Goal: Task Accomplishment & Management: Manage account settings

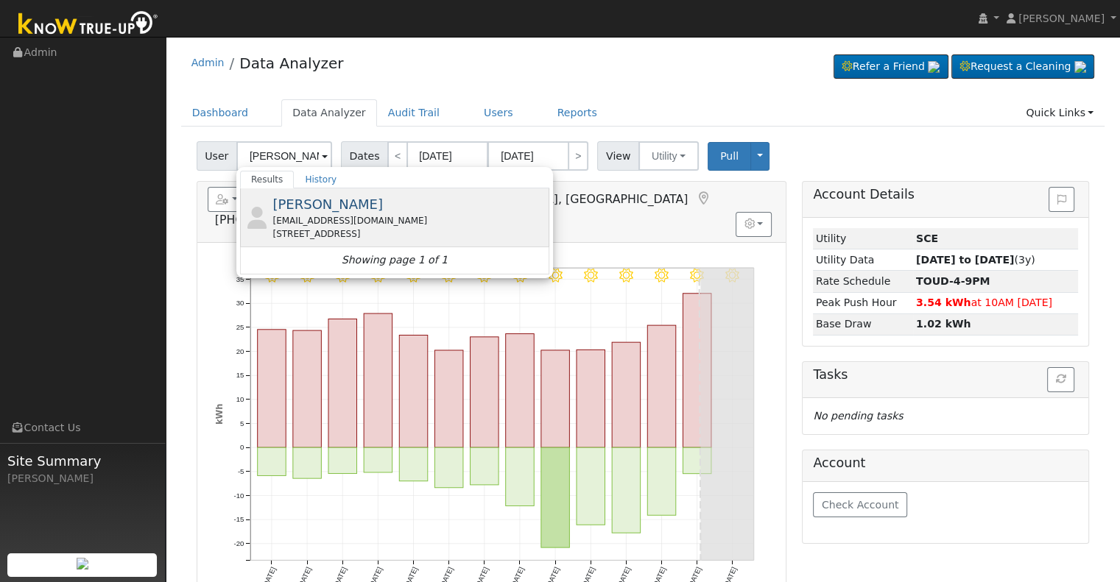
click at [303, 197] on span "[PERSON_NAME]" at bounding box center [327, 204] width 110 height 15
type input "[PERSON_NAME]"
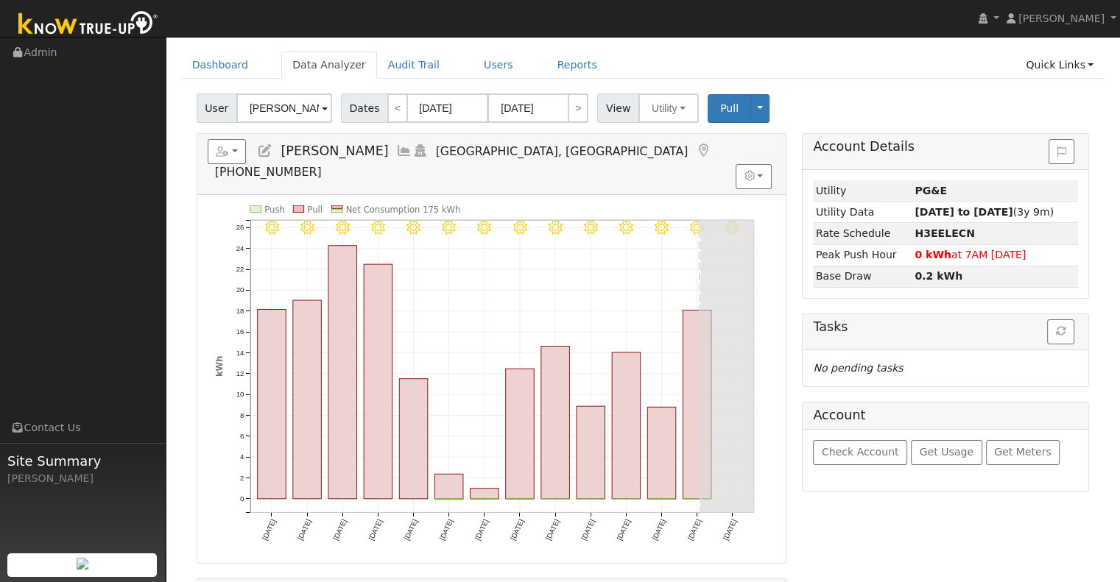
scroll to position [74, 0]
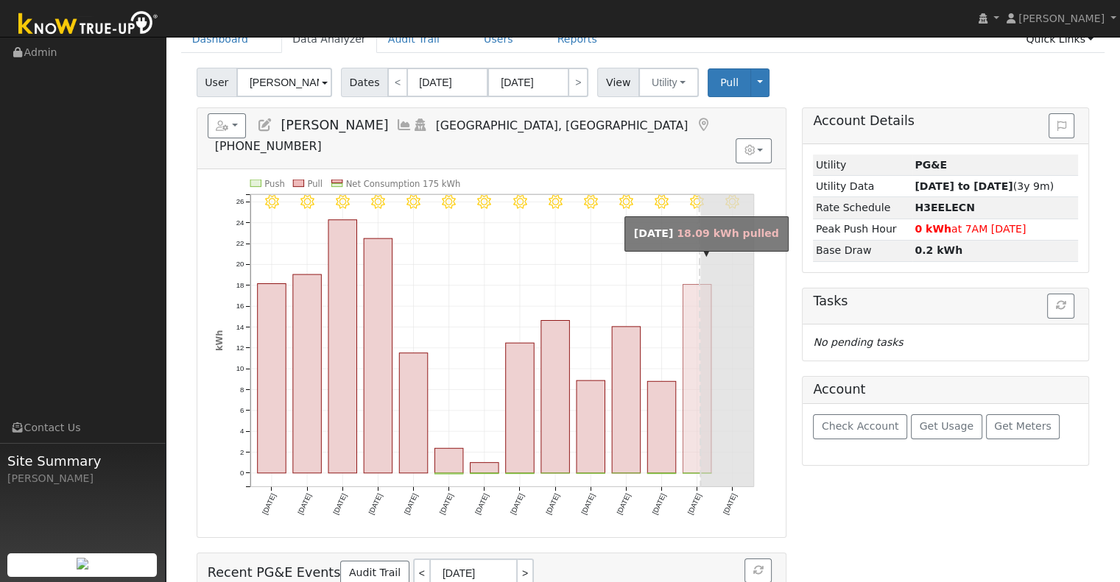
click at [689, 345] on rect "onclick=""" at bounding box center [697, 378] width 29 height 188
type input "[DATE]"
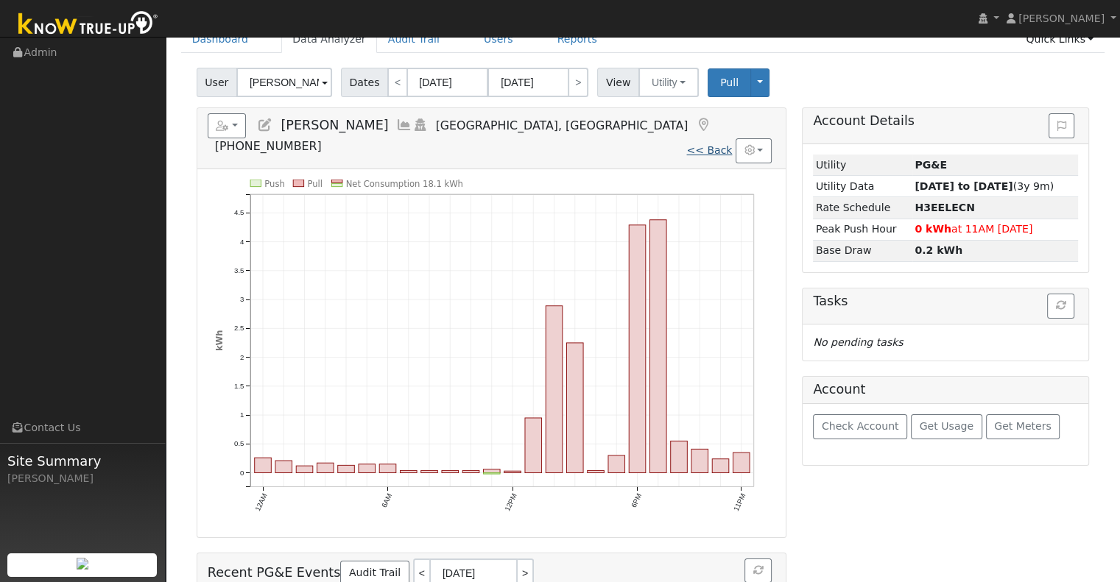
click at [716, 144] on link "<< Back" at bounding box center [709, 150] width 46 height 12
type input "07/30/2025"
type input "08/12/2025"
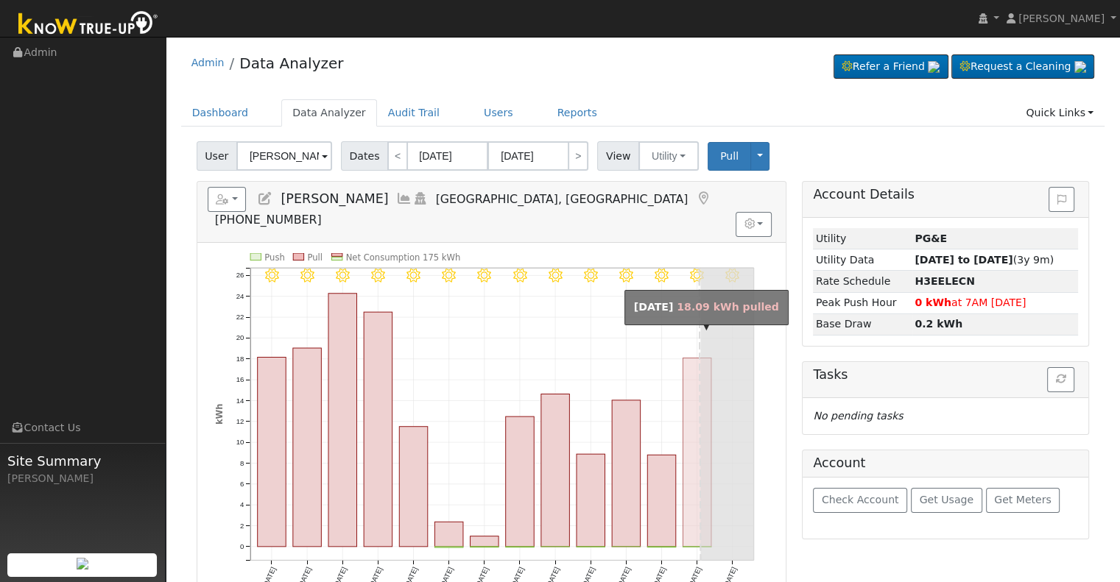
click at [688, 456] on rect "onclick=""" at bounding box center [697, 452] width 29 height 188
type input "[DATE]"
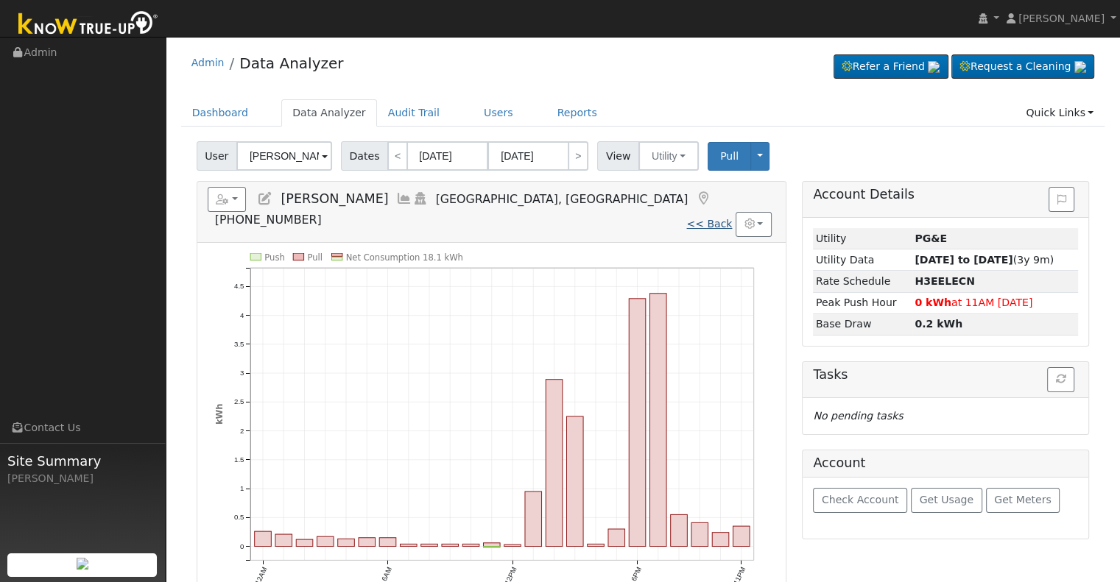
click at [722, 218] on link "<< Back" at bounding box center [709, 224] width 46 height 12
type input "07/30/2025"
type input "08/12/2025"
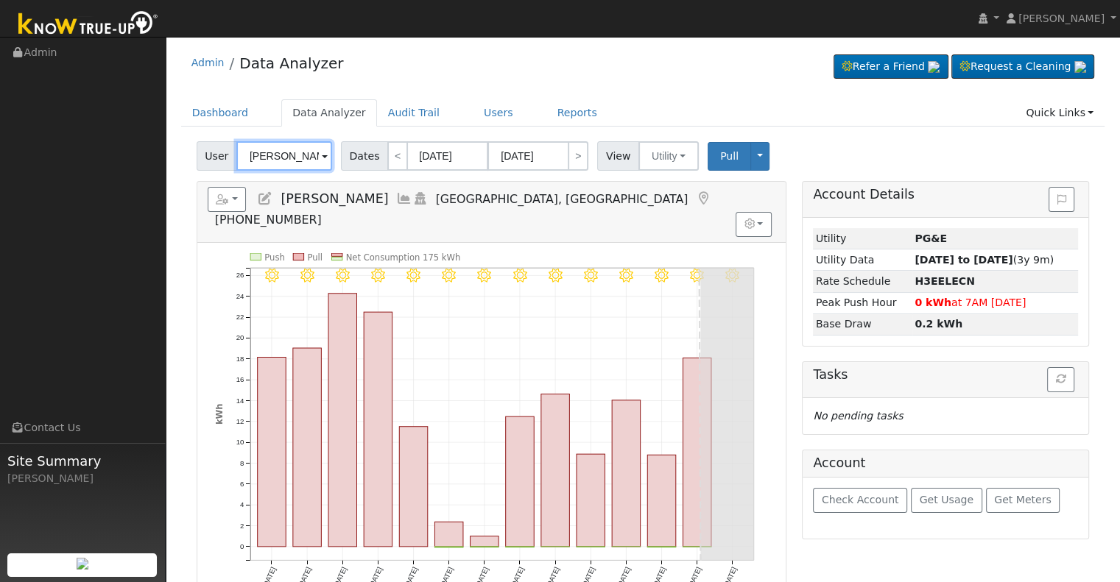
click at [303, 161] on input "Susan Pressnell" at bounding box center [284, 155] width 96 height 29
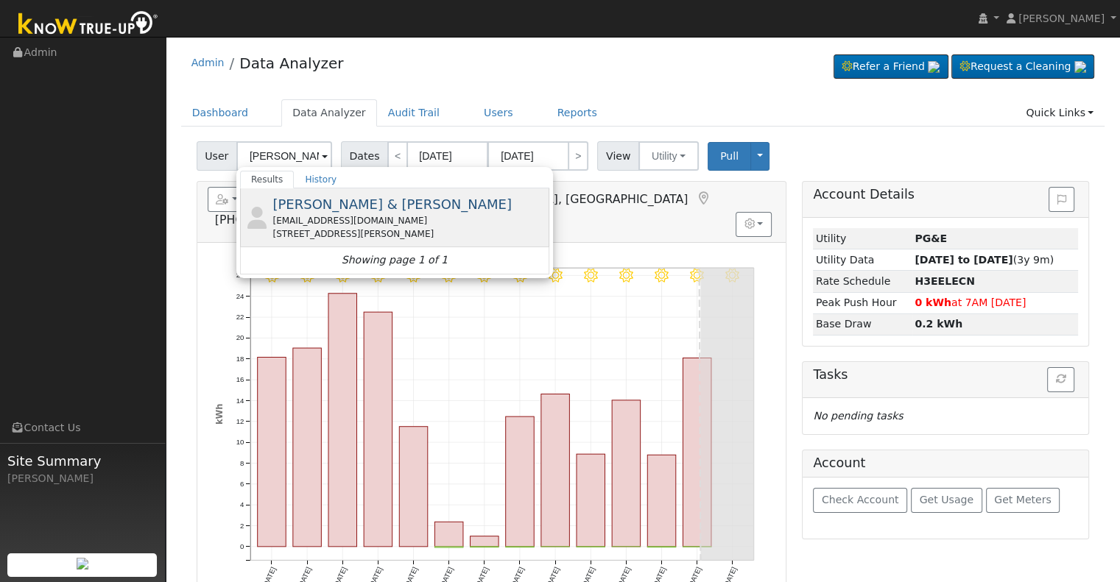
click at [328, 223] on div "danboulware@verizon.net" at bounding box center [408, 220] width 273 height 13
type input "Daniel & Diane Boulware"
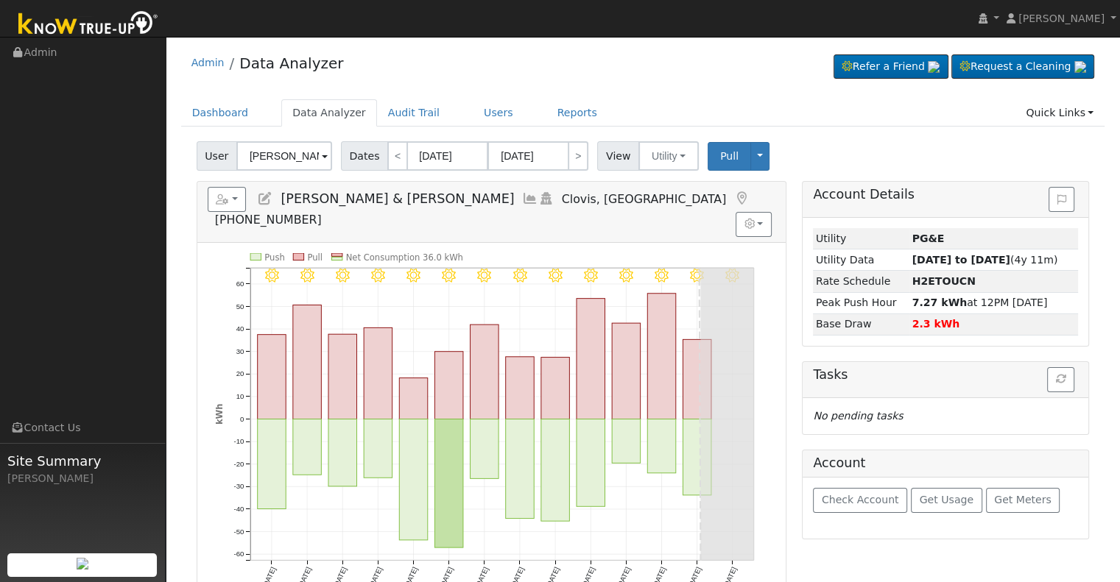
click at [265, 200] on icon at bounding box center [265, 198] width 16 height 13
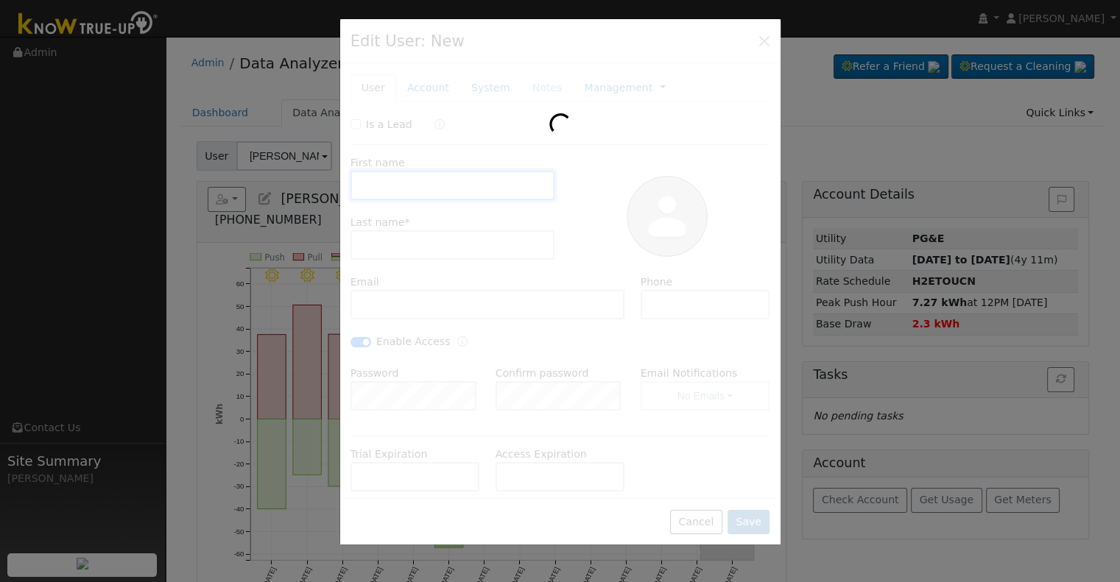
type input "Daniel & Diane"
type input "Boulware"
type input "danboulware@verizon.net"
type input "408-460-7291"
checkbox input "true"
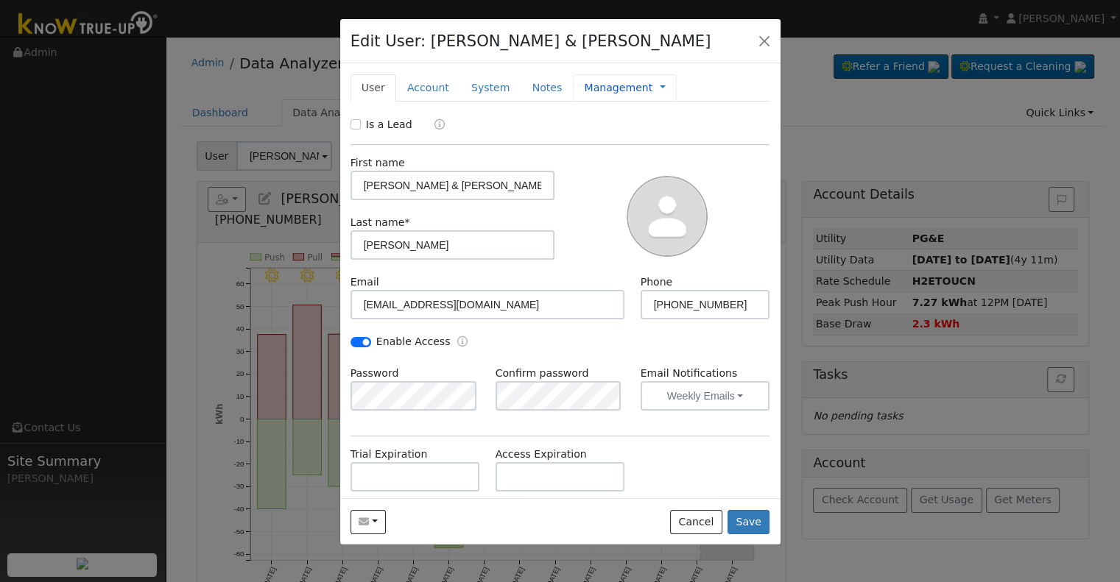
click at [596, 86] on link "Management" at bounding box center [618, 87] width 68 height 15
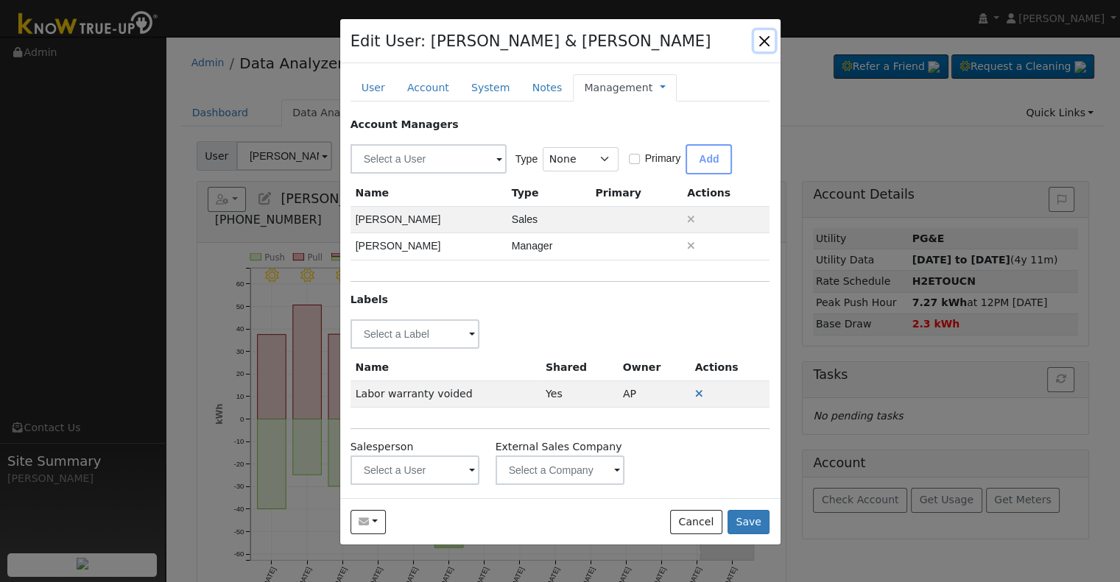
click at [763, 38] on button "button" at bounding box center [764, 40] width 21 height 21
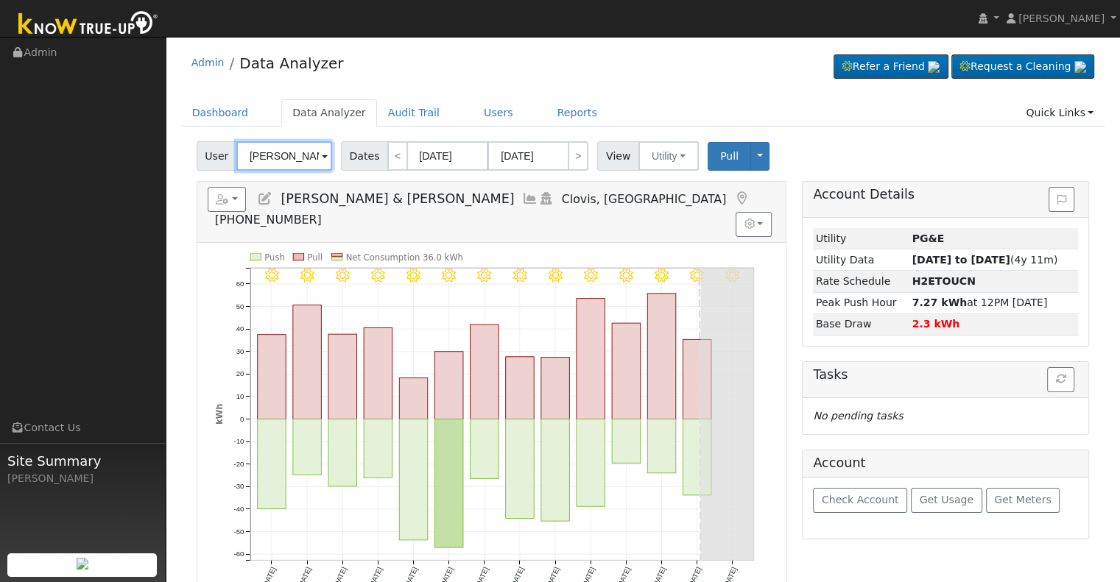
click at [300, 152] on input "Daniel & Diane Boulware" at bounding box center [284, 155] width 96 height 29
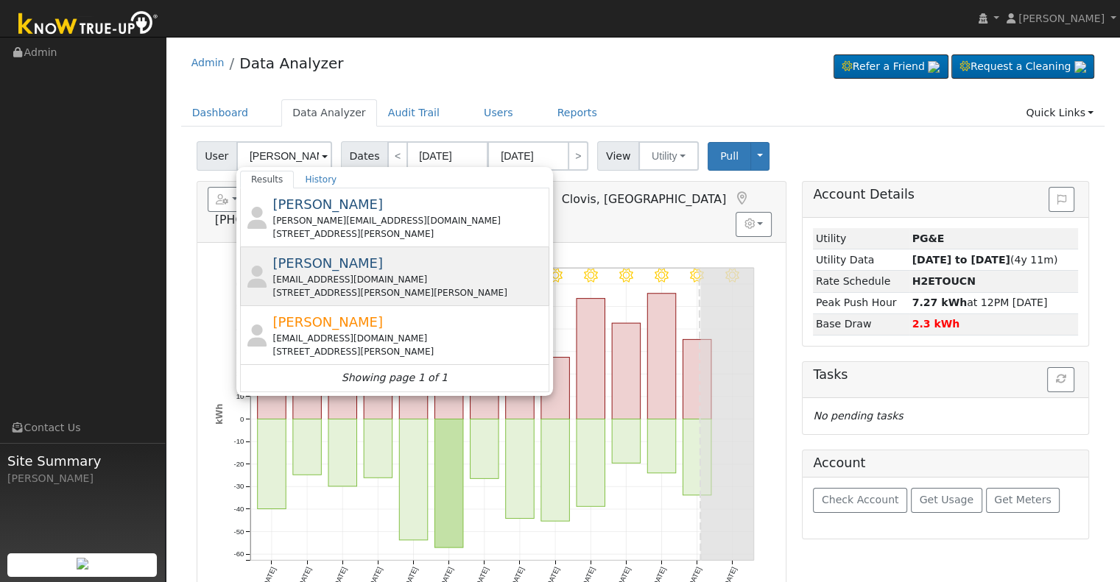
click at [415, 269] on div "James Hoak Sr. enipllub@gmail.com 33438 Calkins Road, Auberry, CA 93602" at bounding box center [408, 276] width 273 height 46
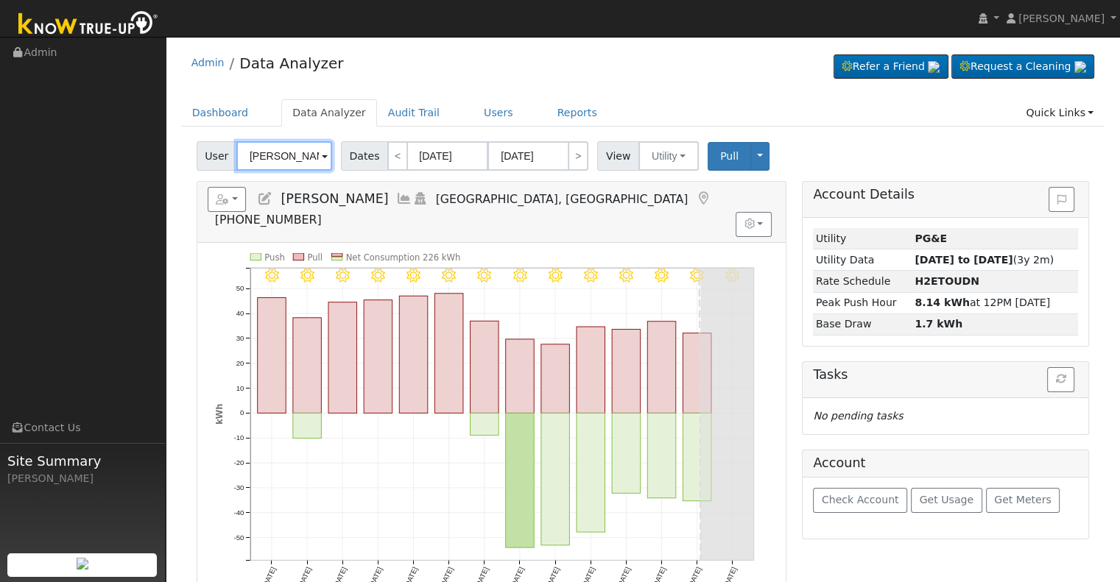
click at [286, 155] on input "James Hoak Sr." at bounding box center [284, 155] width 96 height 29
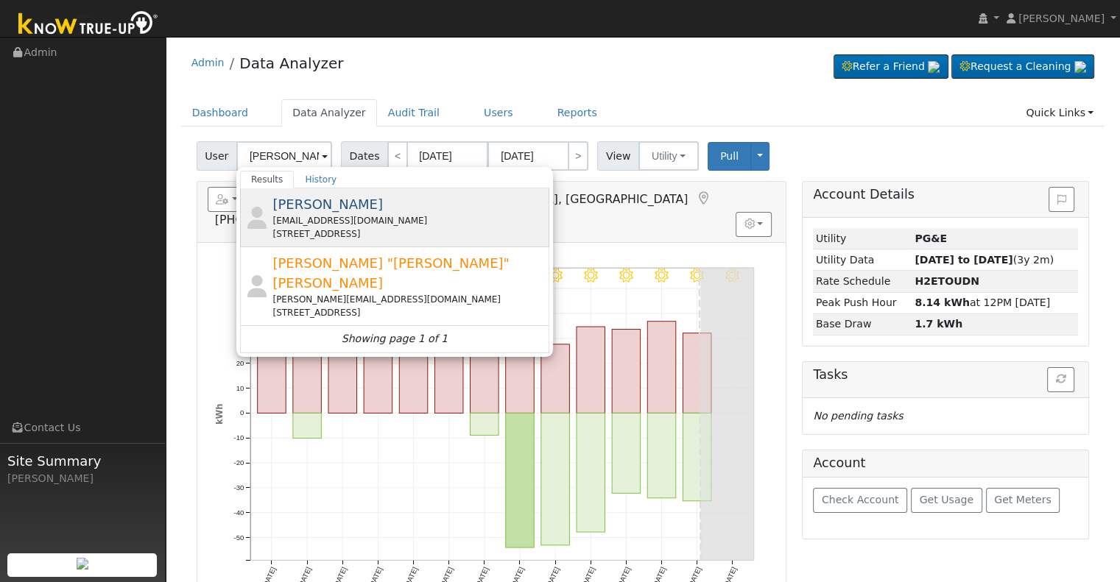
click at [390, 217] on div "dwag84@hotmail.com" at bounding box center [408, 220] width 273 height 13
type input "Daniel Wagoner"
